Goal: Information Seeking & Learning: Learn about a topic

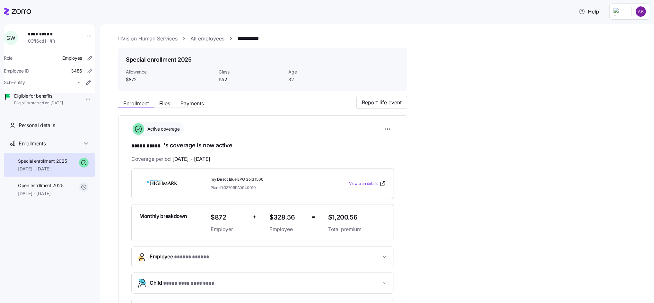
click at [201, 39] on link "All employees" at bounding box center [207, 39] width 34 height 8
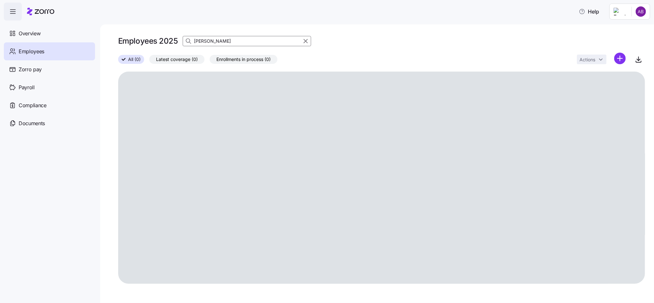
drag, startPoint x: 218, startPoint y: 41, endPoint x: 231, endPoint y: 42, distance: 13.8
click at [188, 38] on div "[PERSON_NAME]" at bounding box center [247, 41] width 128 height 10
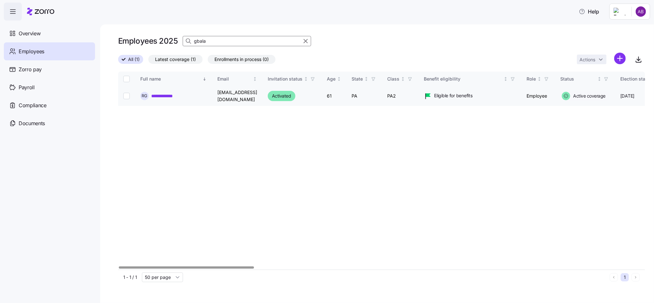
type input "gbala"
click at [168, 94] on link "**********" at bounding box center [166, 96] width 30 height 6
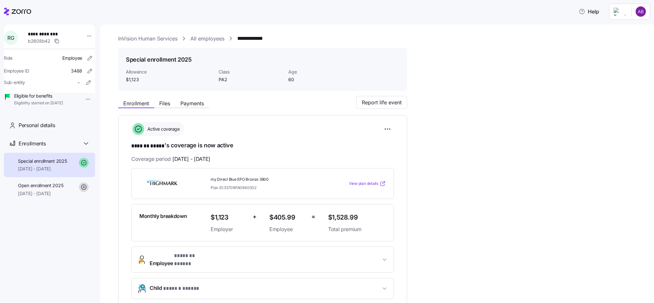
click at [372, 181] on span "View plan details" at bounding box center [363, 184] width 29 height 6
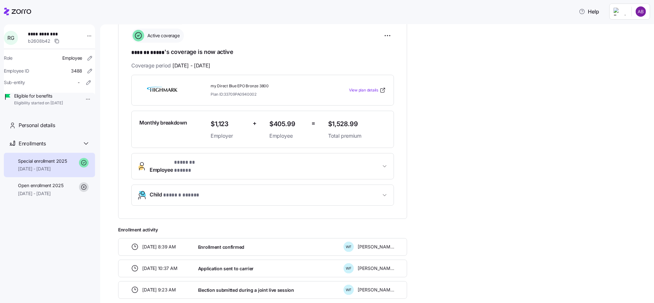
scroll to position [79, 0]
